Goal: Complete application form

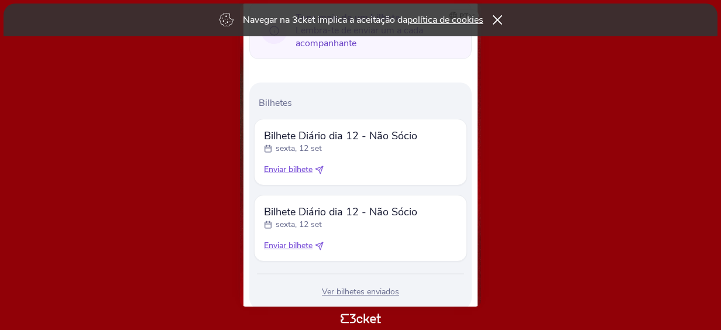
scroll to position [316, 0]
click at [321, 245] on icon at bounding box center [319, 246] width 8 height 8
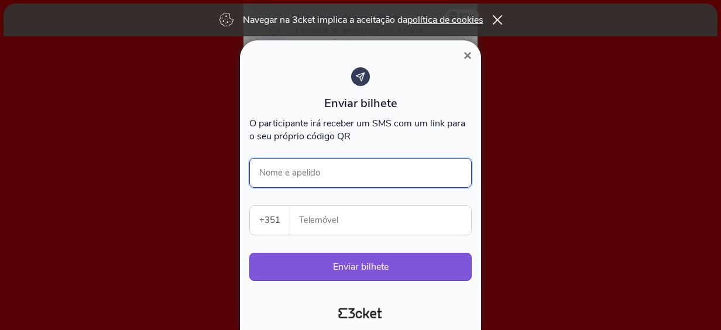
click at [329, 177] on input "Nome e apelido" at bounding box center [360, 173] width 222 height 30
type input "[PERSON_NAME]"
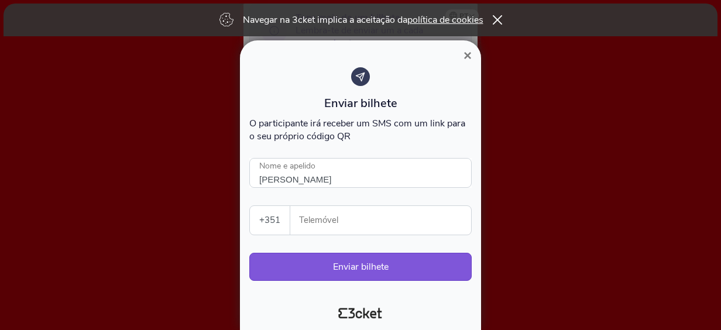
click at [401, 225] on input "Telemóvel" at bounding box center [385, 220] width 171 height 29
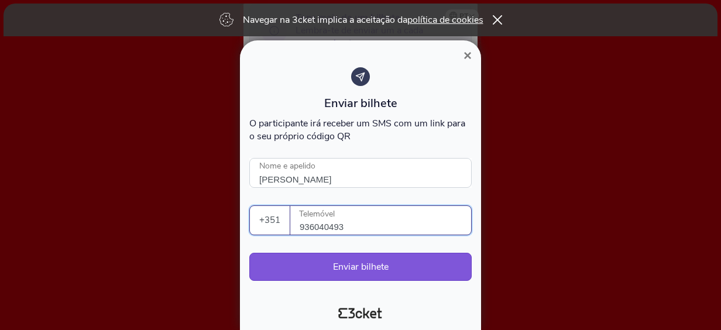
type input "936040493"
click at [450, 268] on button "Enviar bilhete" at bounding box center [360, 267] width 222 height 28
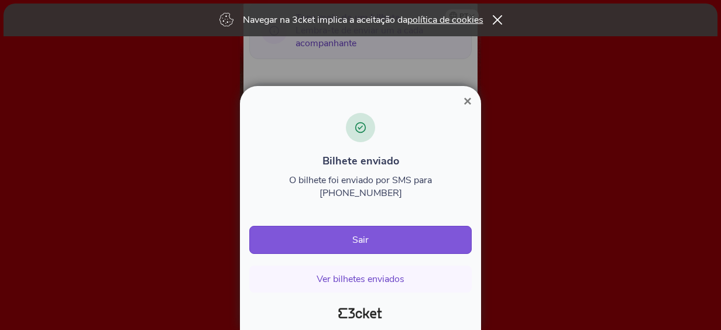
click at [466, 109] on span "×" at bounding box center [468, 101] width 8 height 16
